Goal: Transaction & Acquisition: Purchase product/service

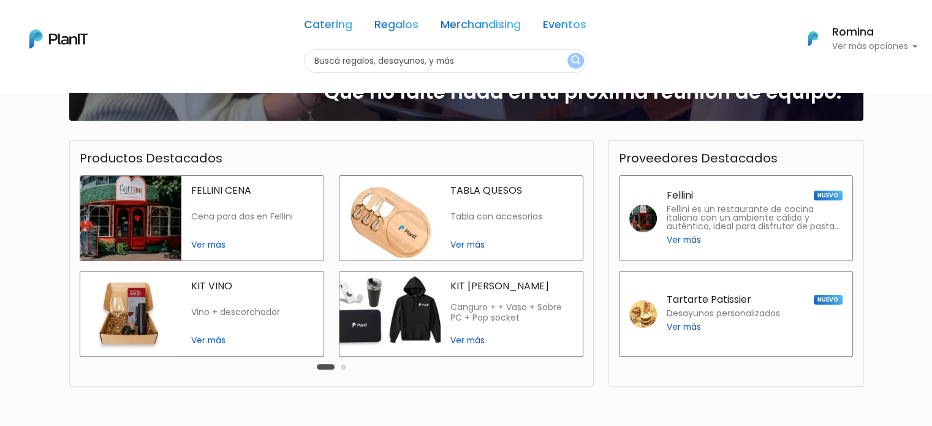
scroll to position [360, 0]
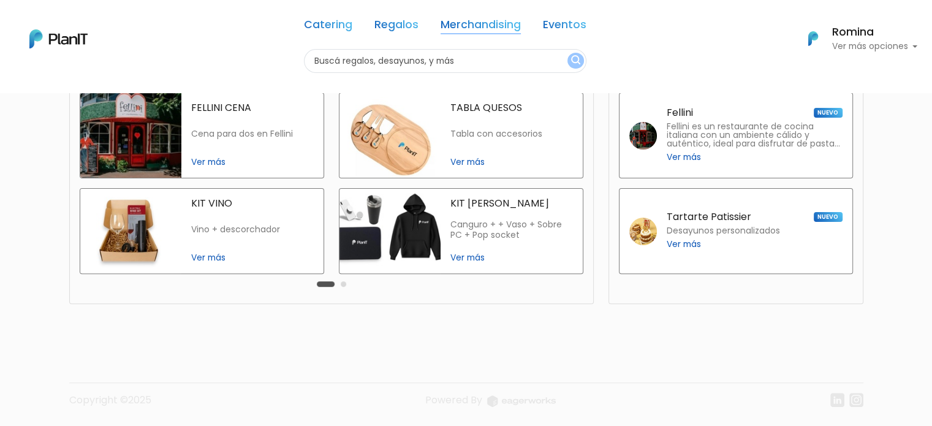
drag, startPoint x: 475, startPoint y: 17, endPoint x: 472, endPoint y: 28, distance: 11.3
click at [473, 26] on div "Catering Regalos Merchandising Eventos" at bounding box center [445, 27] width 282 height 44
click at [398, 26] on link "Regalos" at bounding box center [396, 27] width 44 height 15
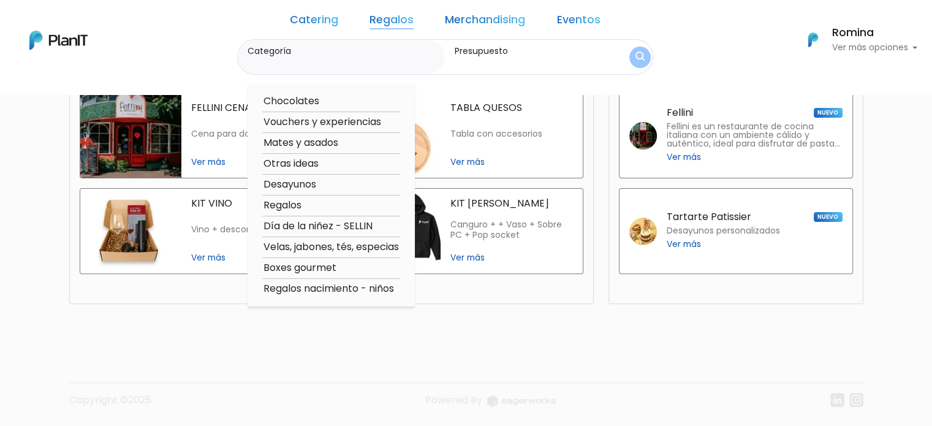
click at [407, 21] on link "Regalos" at bounding box center [391, 22] width 44 height 15
click at [530, 338] on footer "Copyright ©2025 Powered By" at bounding box center [466, 374] width 809 height 103
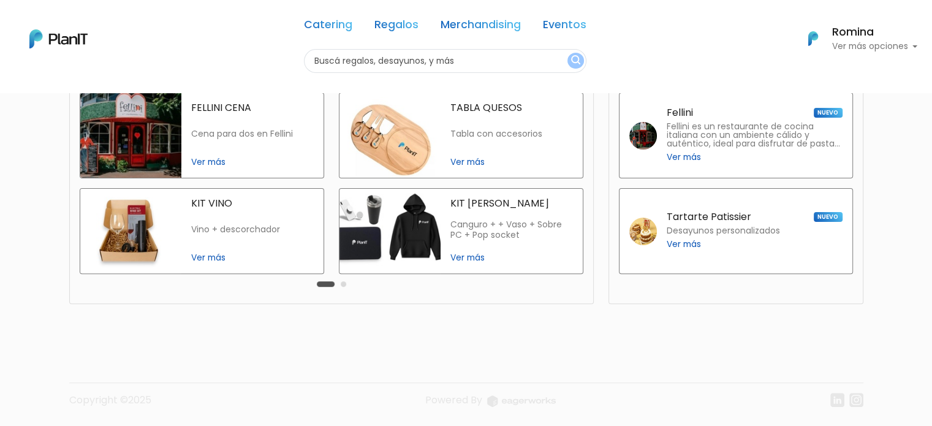
click at [378, 29] on link "Regalos" at bounding box center [396, 27] width 44 height 15
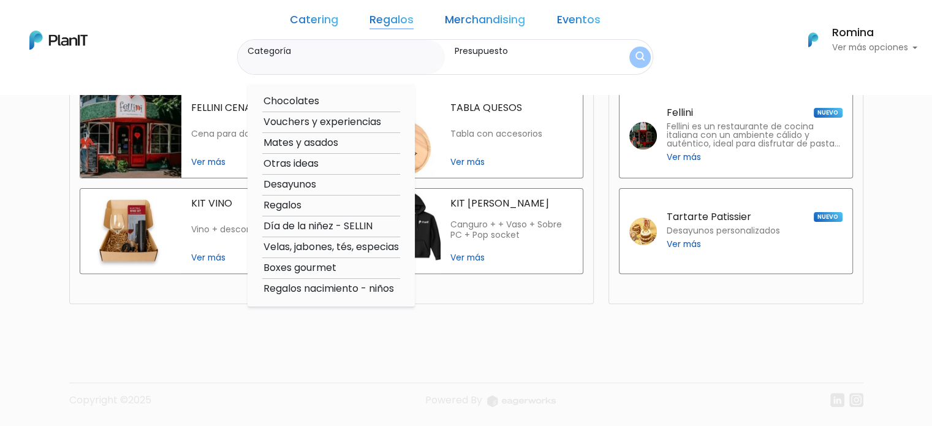
click at [312, 204] on option "Regalos" at bounding box center [331, 205] width 138 height 15
type input "Regalos"
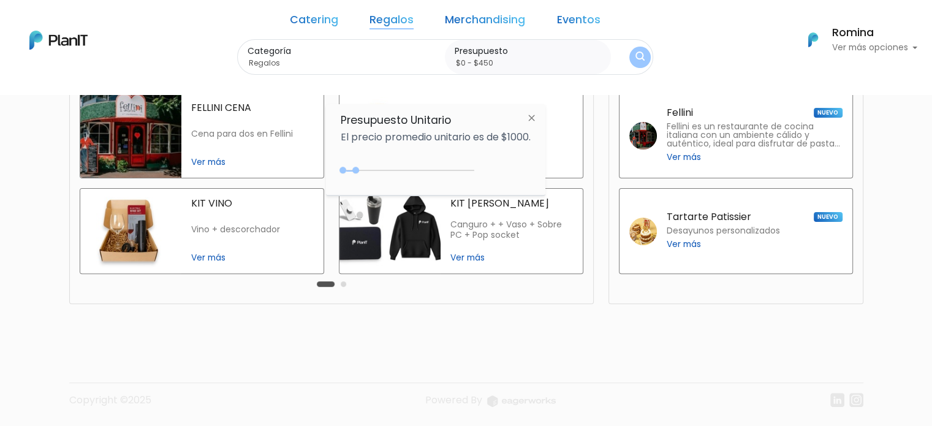
type input "$0 - $400"
drag, startPoint x: 369, startPoint y: 168, endPoint x: 356, endPoint y: 172, distance: 13.8
click at [356, 172] on div "0 : 400 0 400" at bounding box center [410, 173] width 129 height 12
click at [635, 55] on img "submit" at bounding box center [639, 57] width 9 height 12
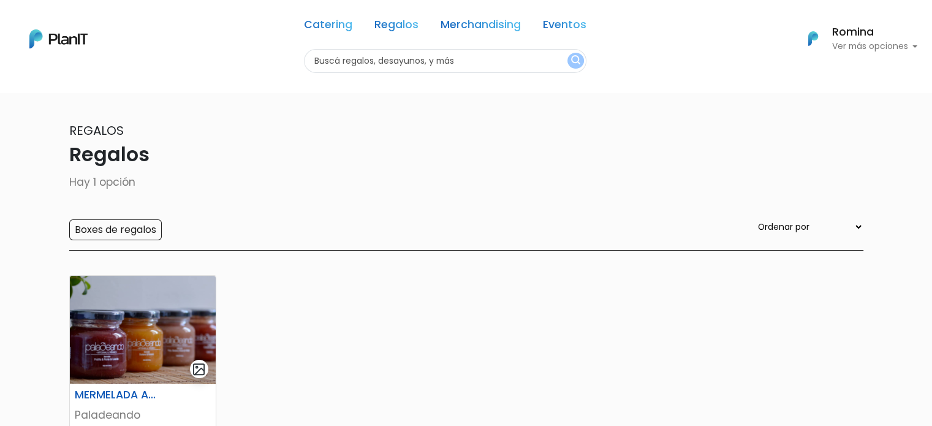
click at [242, 61] on div "Catering Regalos Merchandising Eventos Regalos | $0 - $400 | Catering Regalos M…" at bounding box center [466, 39] width 932 height 68
click at [321, 21] on link "Catering" at bounding box center [328, 27] width 48 height 15
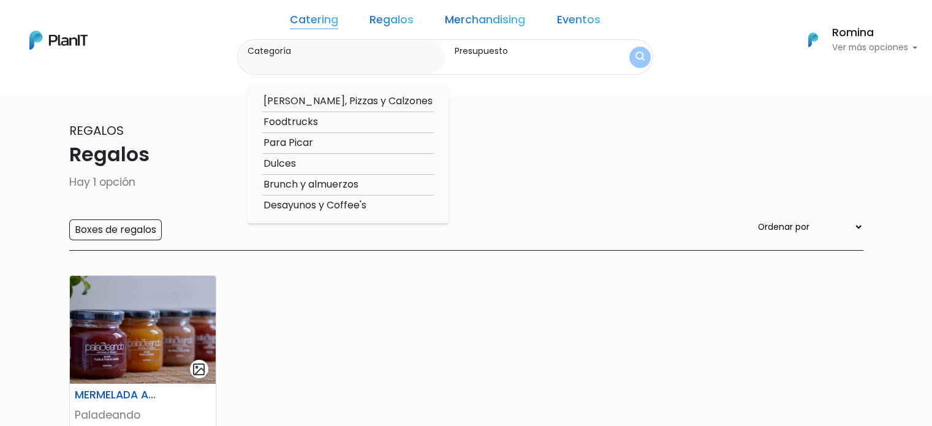
click at [414, 19] on link "Regalos" at bounding box center [391, 22] width 44 height 15
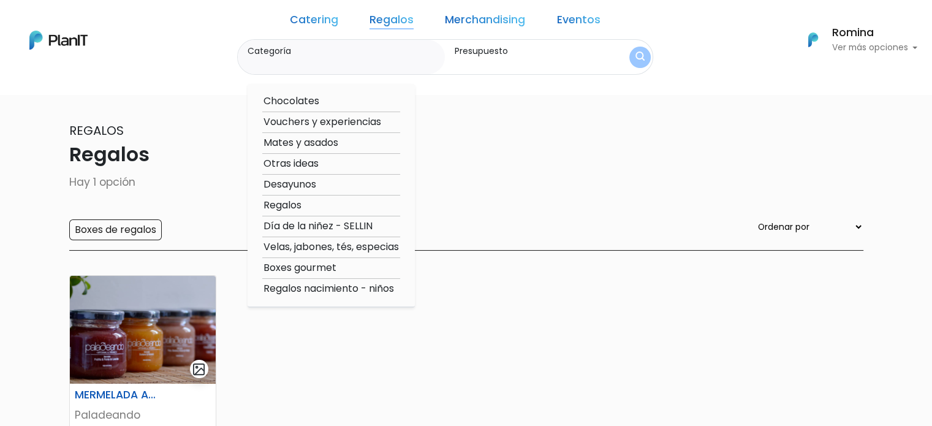
click at [496, 17] on link "Merchandising" at bounding box center [485, 22] width 80 height 15
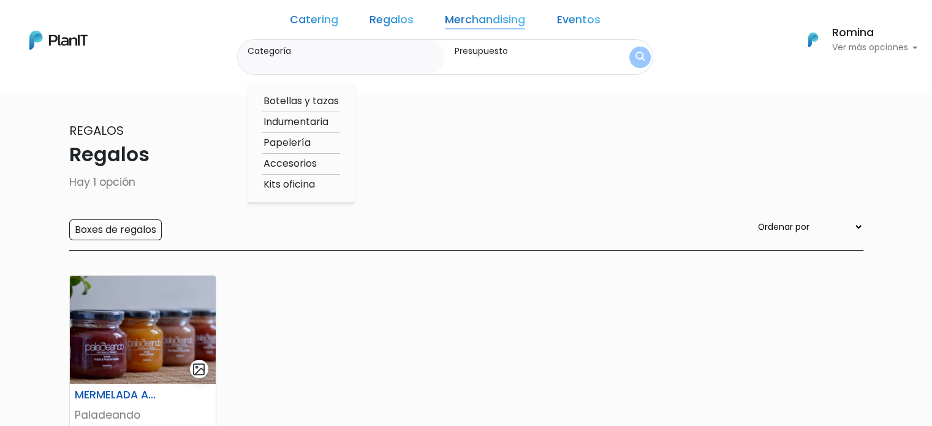
click at [316, 122] on option "Indumentaria" at bounding box center [301, 122] width 78 height 15
type input "Indumentaria"
type input "$0 - $400"
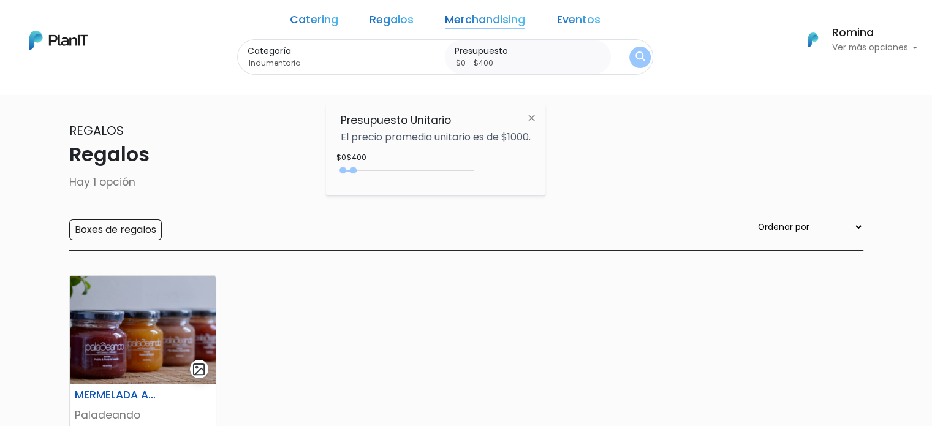
click at [635, 56] on img "submit" at bounding box center [639, 57] width 9 height 12
